Goal: Transaction & Acquisition: Purchase product/service

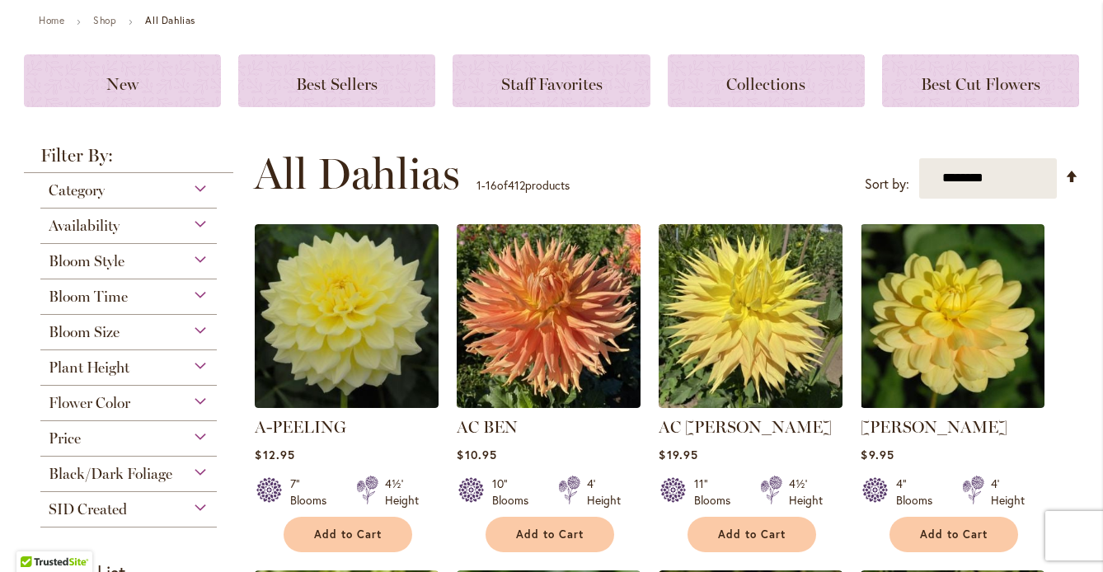
scroll to position [193, 0]
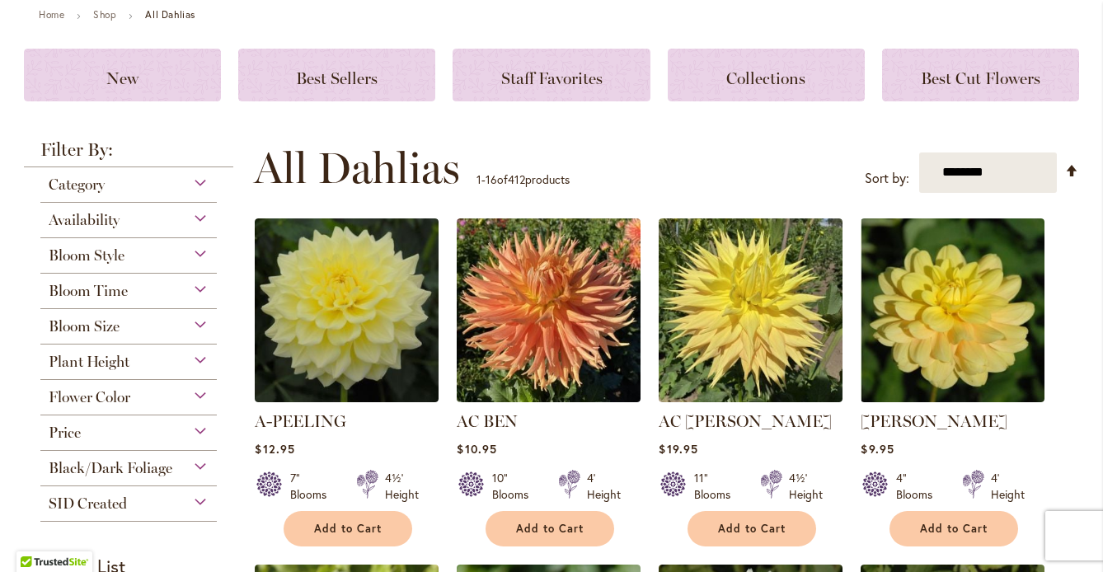
click at [205, 407] on div "Flower Color" at bounding box center [128, 393] width 176 height 26
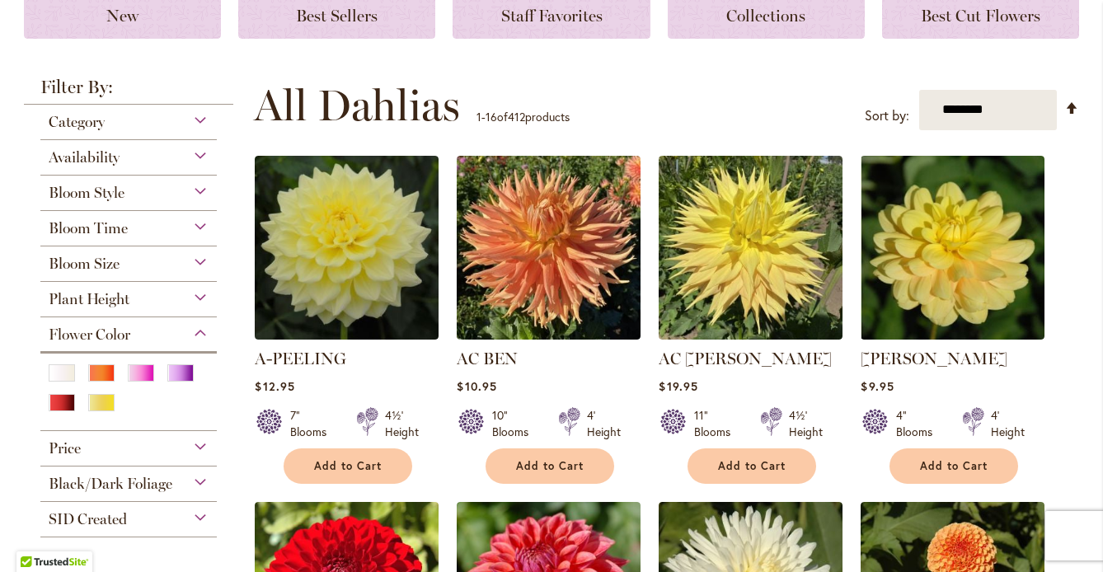
scroll to position [281, 0]
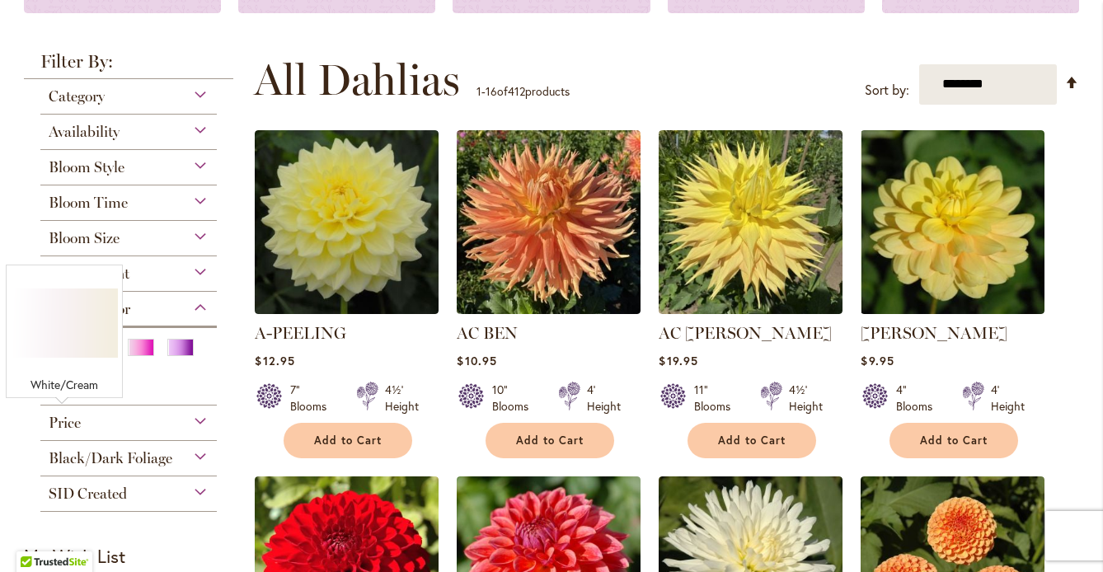
click at [62, 356] on div "White/Cream" at bounding box center [62, 347] width 26 height 17
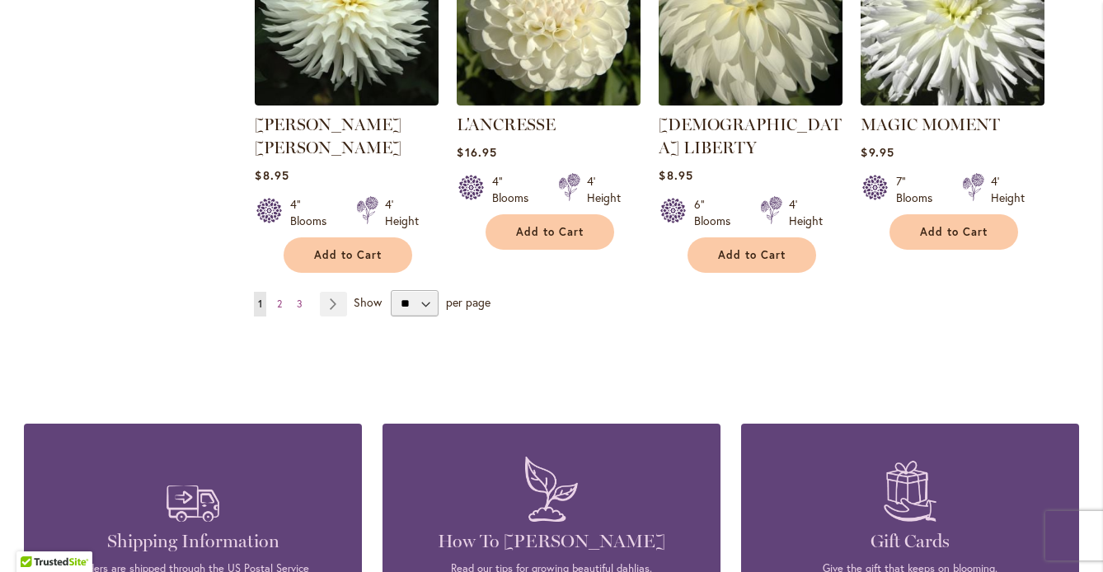
scroll to position [1527, 0]
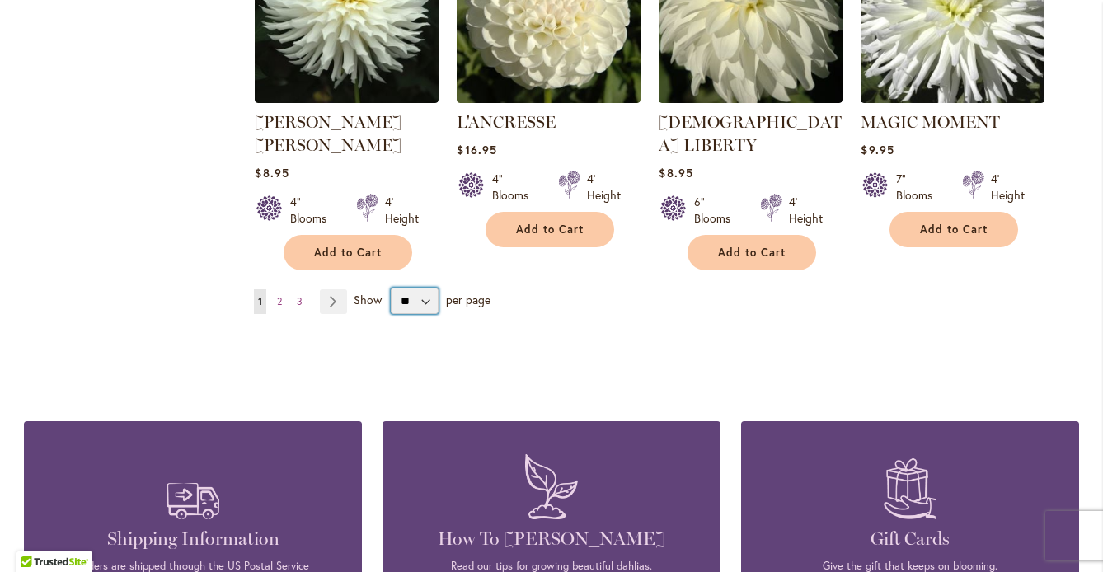
select select "**"
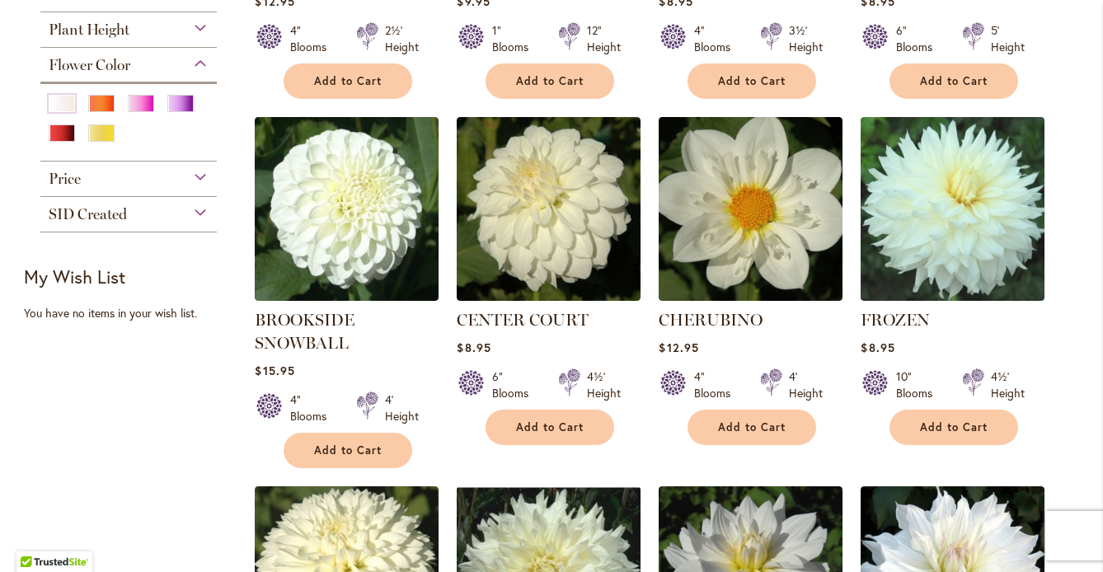
scroll to position [624, 0]
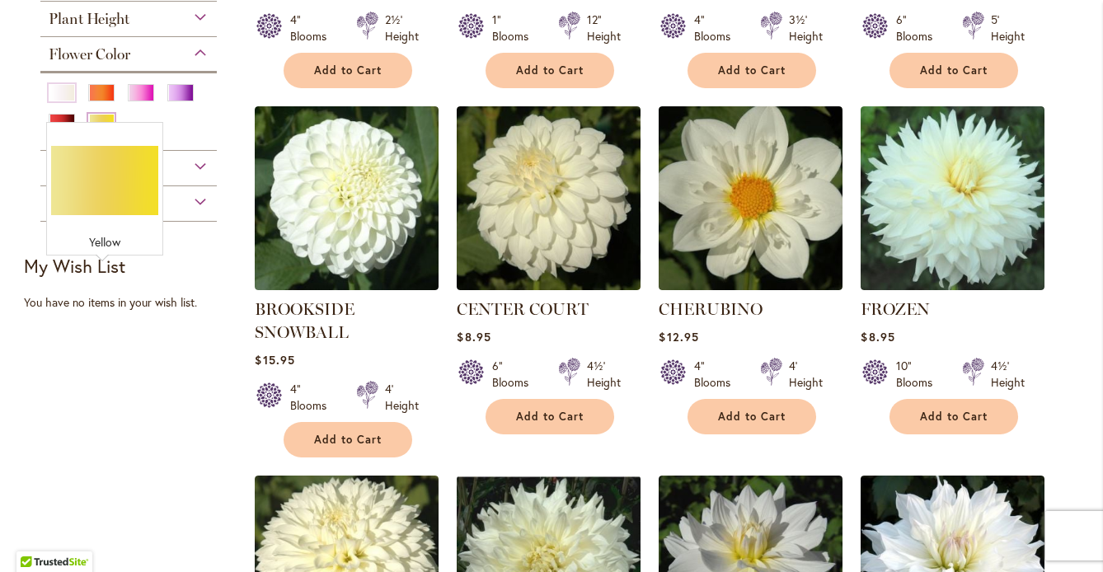
click at [107, 131] on div "Yellow" at bounding box center [101, 122] width 26 height 17
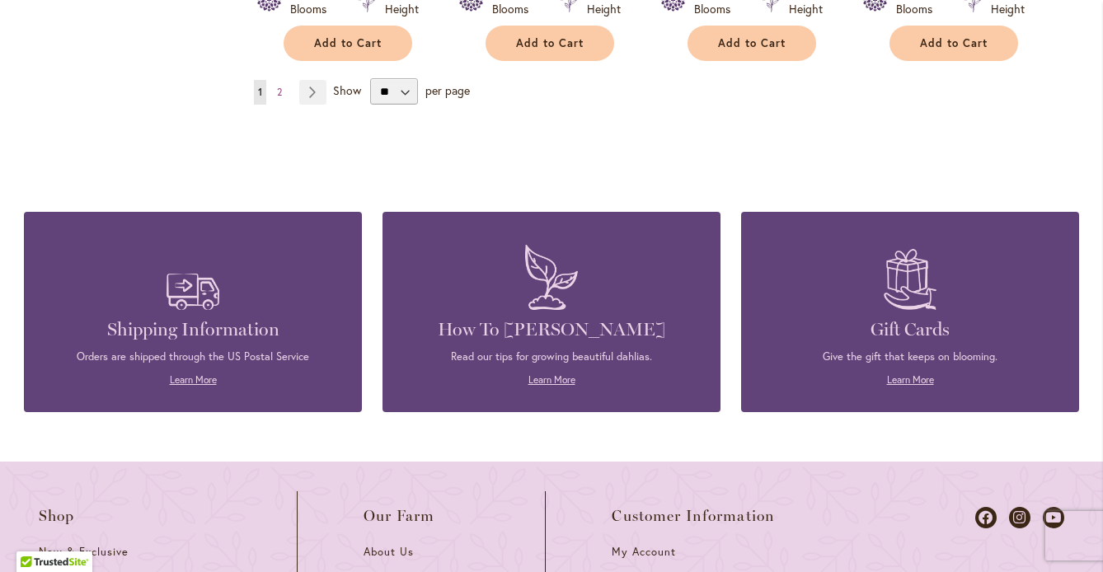
scroll to position [6050, 0]
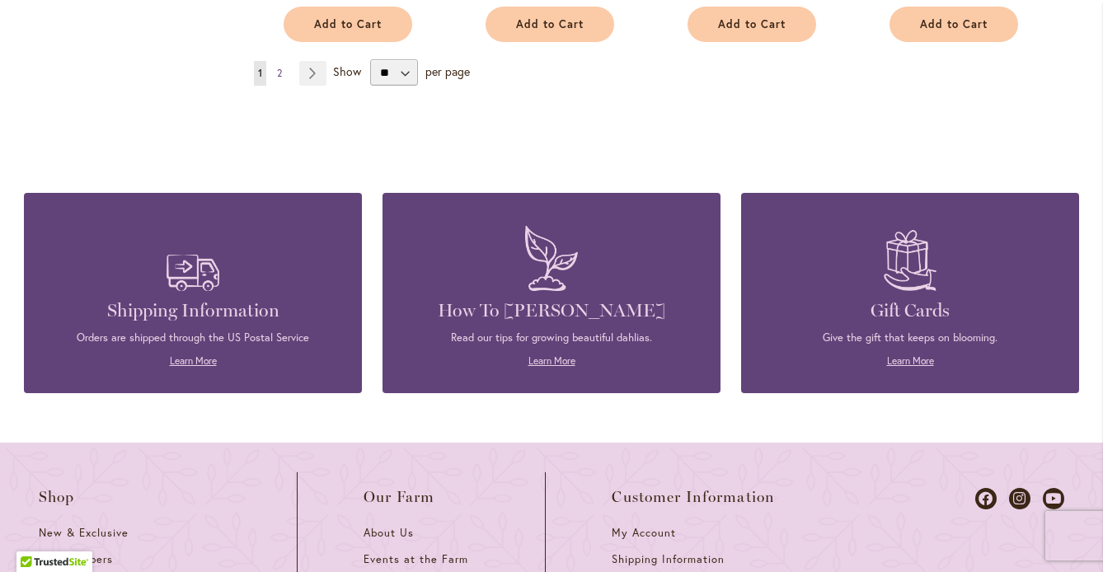
click at [282, 79] on span "2" at bounding box center [279, 73] width 5 height 12
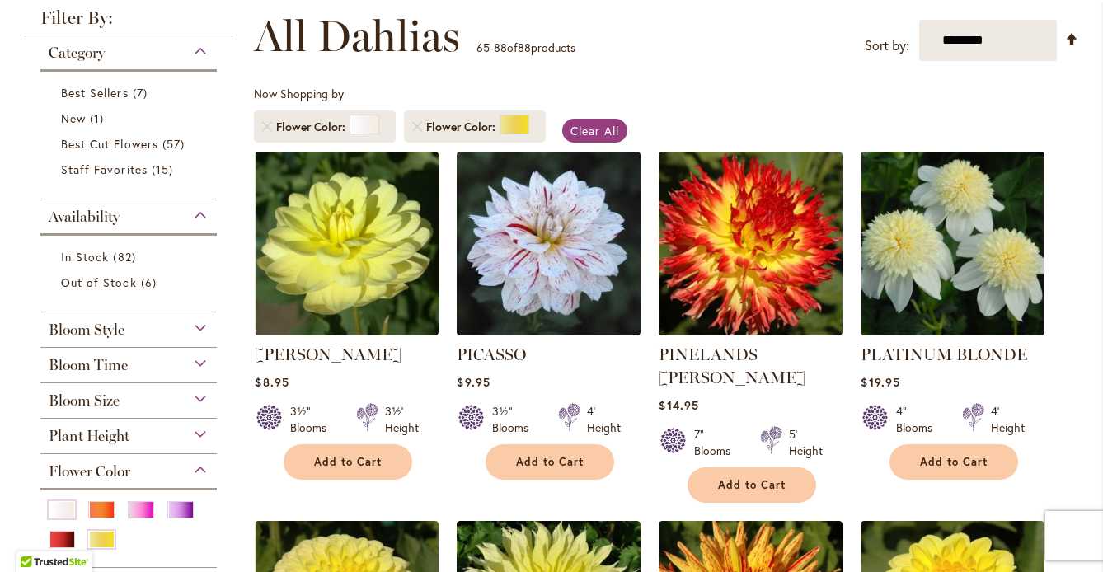
scroll to position [235, 0]
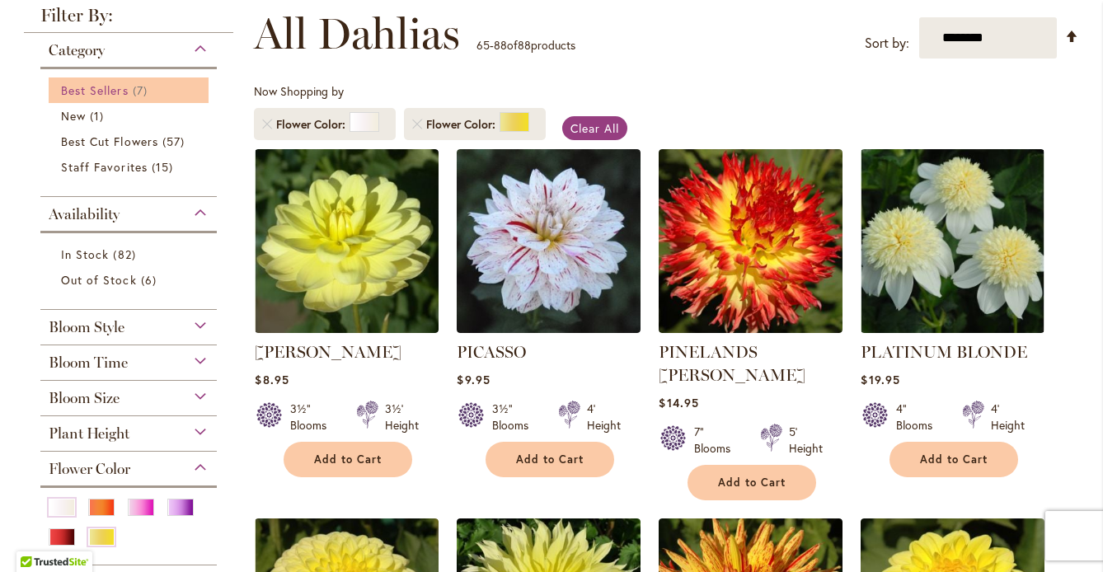
click at [129, 98] on span "Best Sellers" at bounding box center [95, 90] width 68 height 16
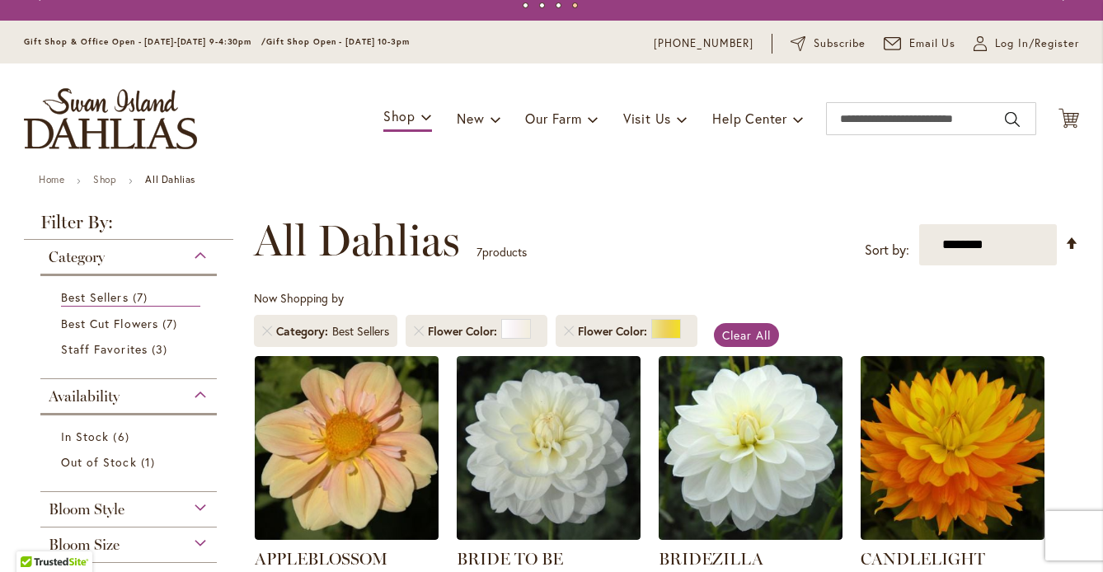
scroll to position [21, 0]
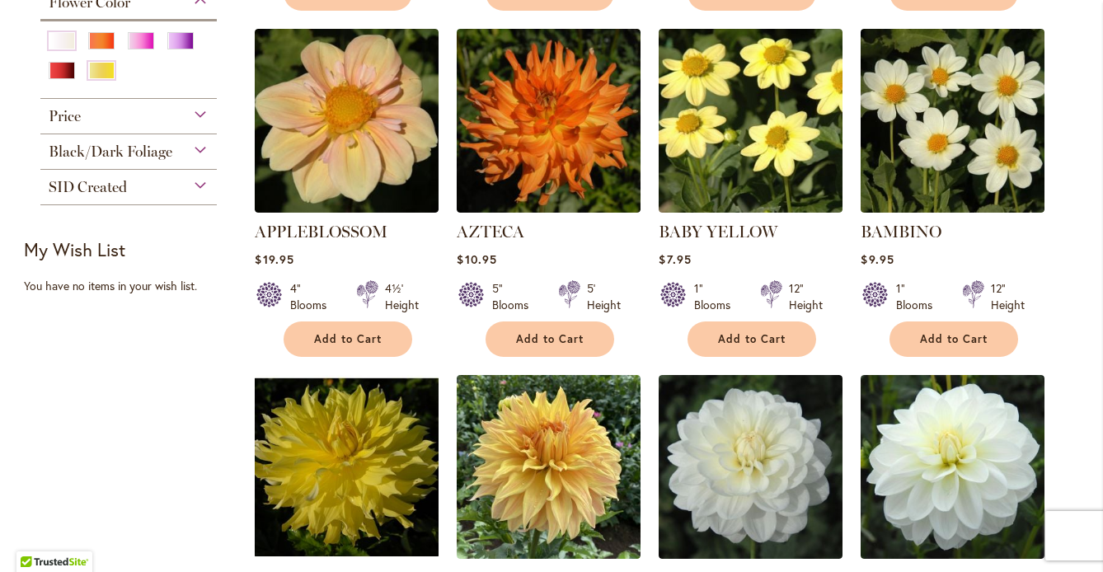
scroll to position [705, 0]
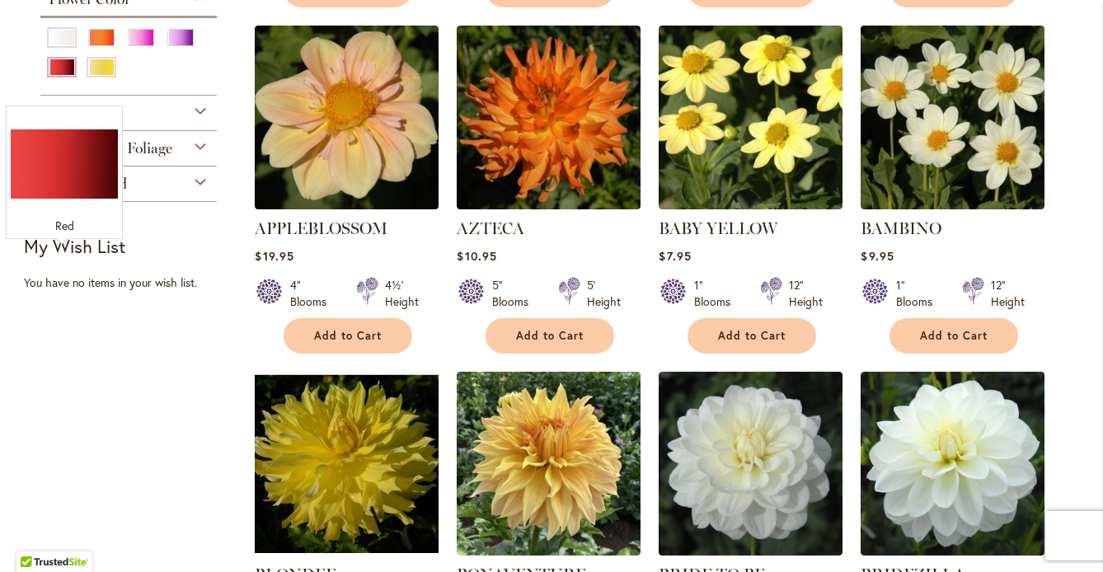
click at [63, 76] on div "Red" at bounding box center [62, 67] width 26 height 17
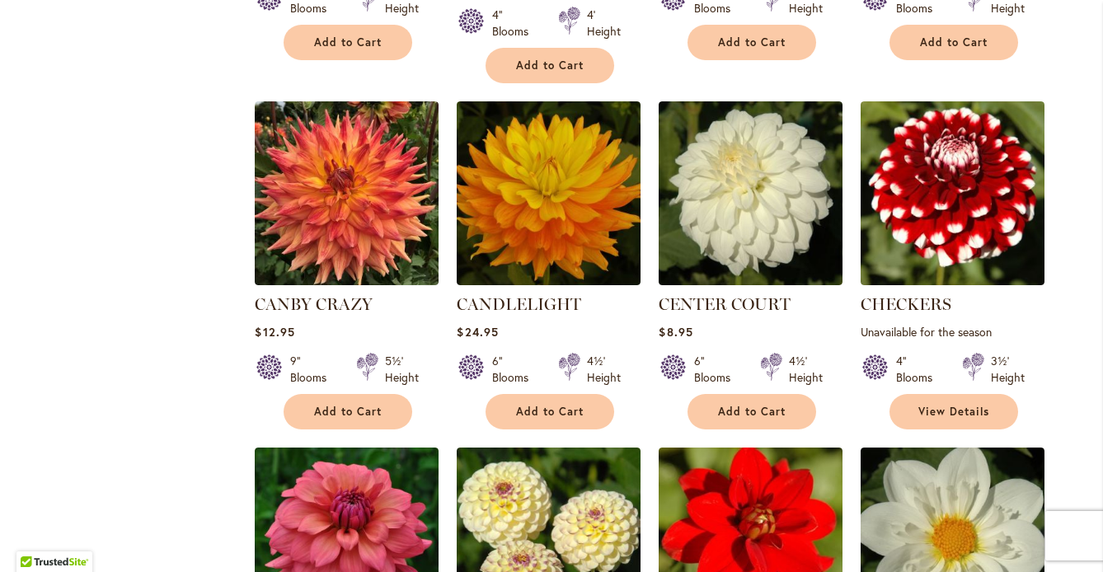
scroll to position [2382, 0]
